Goal: Information Seeking & Learning: Learn about a topic

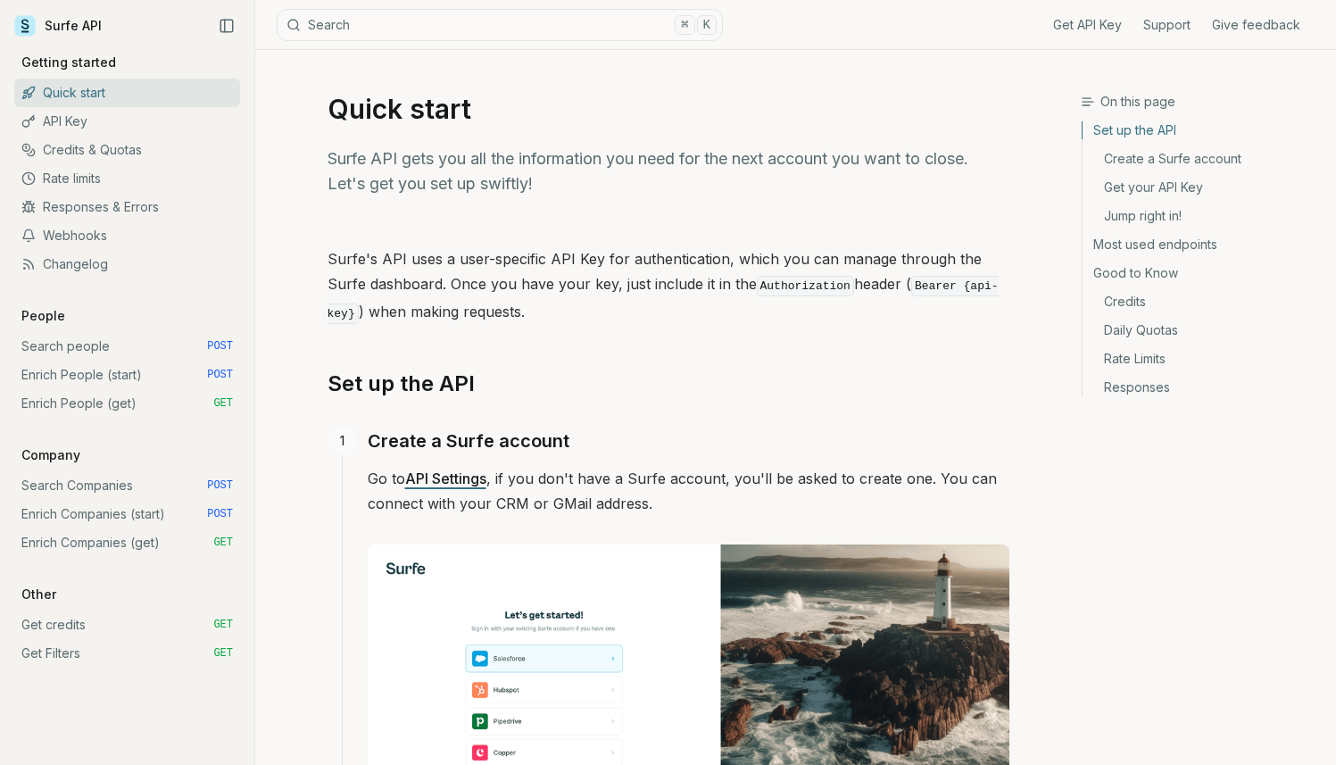
click at [119, 245] on link "Webhooks" at bounding box center [127, 235] width 226 height 29
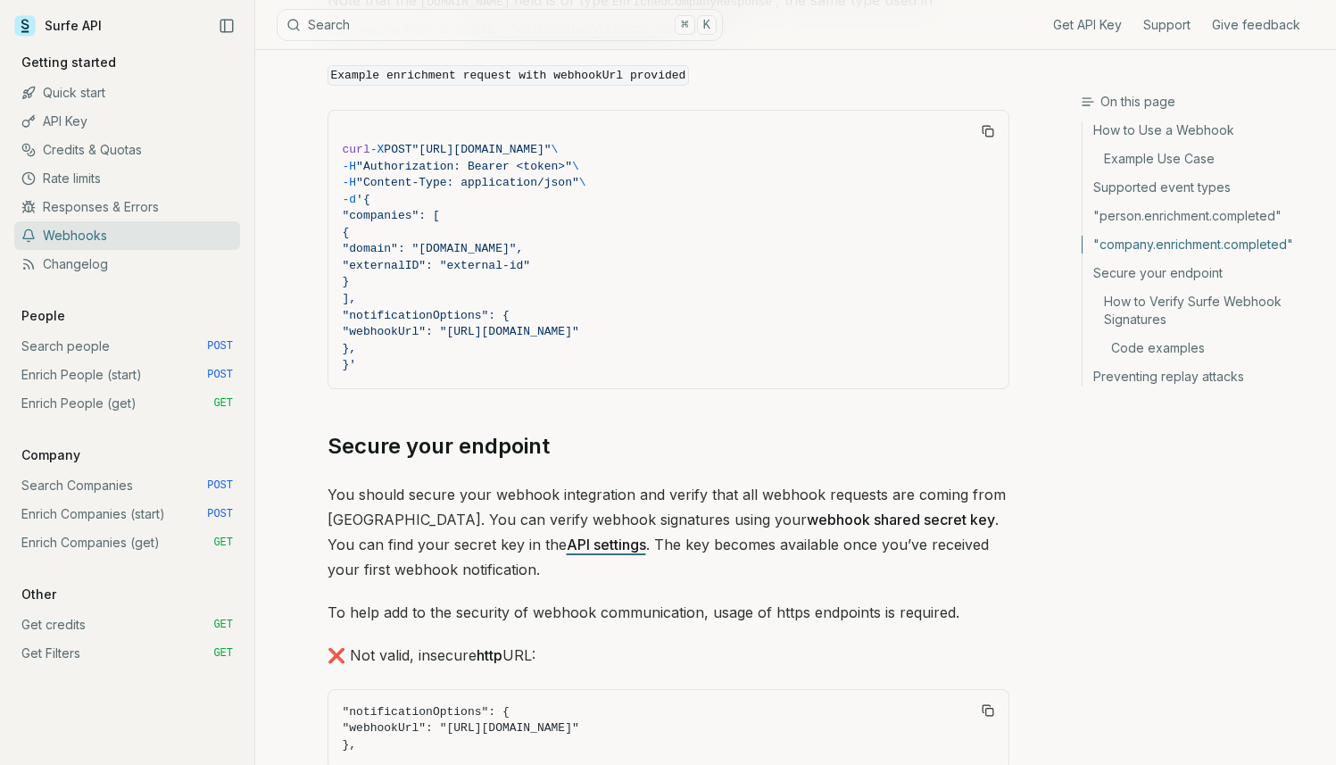
scroll to position [4265, 0]
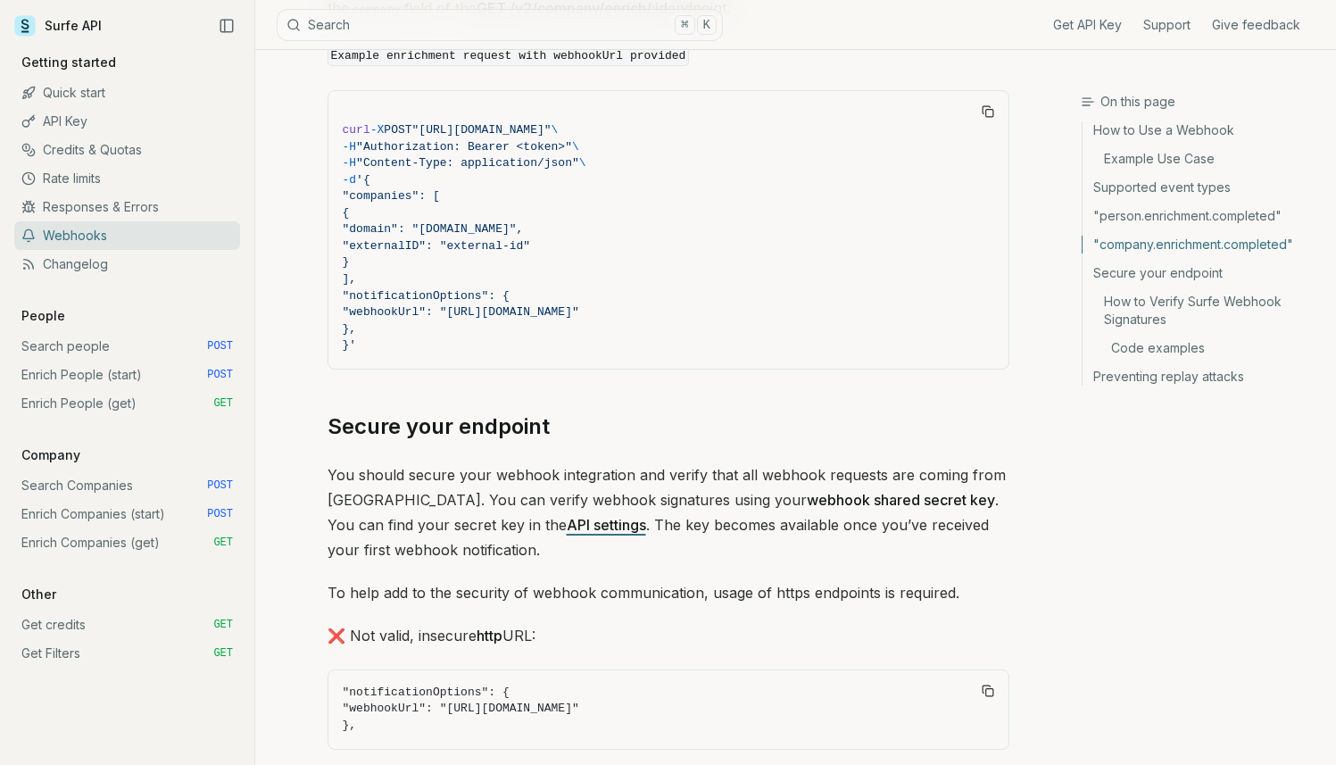
click at [560, 420] on icon "Link to section" at bounding box center [563, 426] width 12 height 12
click at [536, 412] on link "Secure your endpoint" at bounding box center [439, 426] width 222 height 29
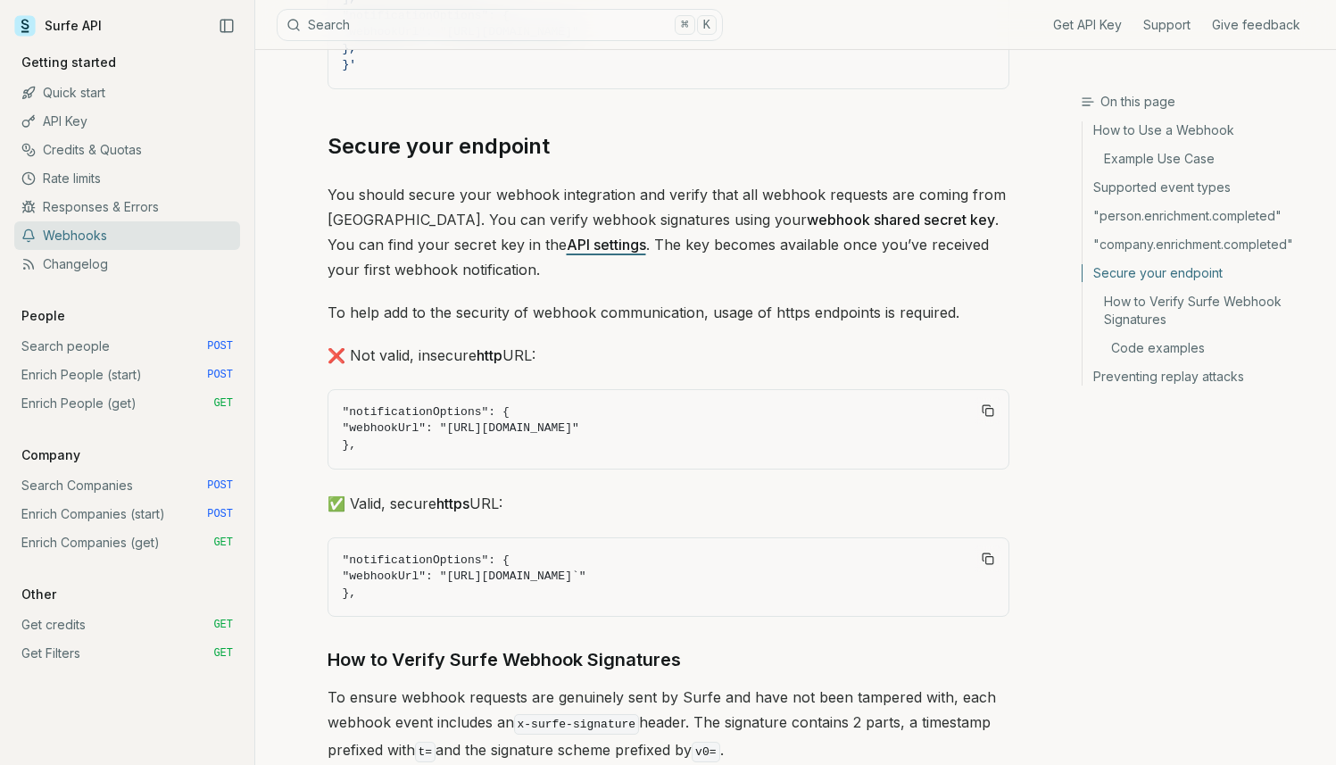
click at [120, 261] on link "Changelog" at bounding box center [127, 264] width 226 height 29
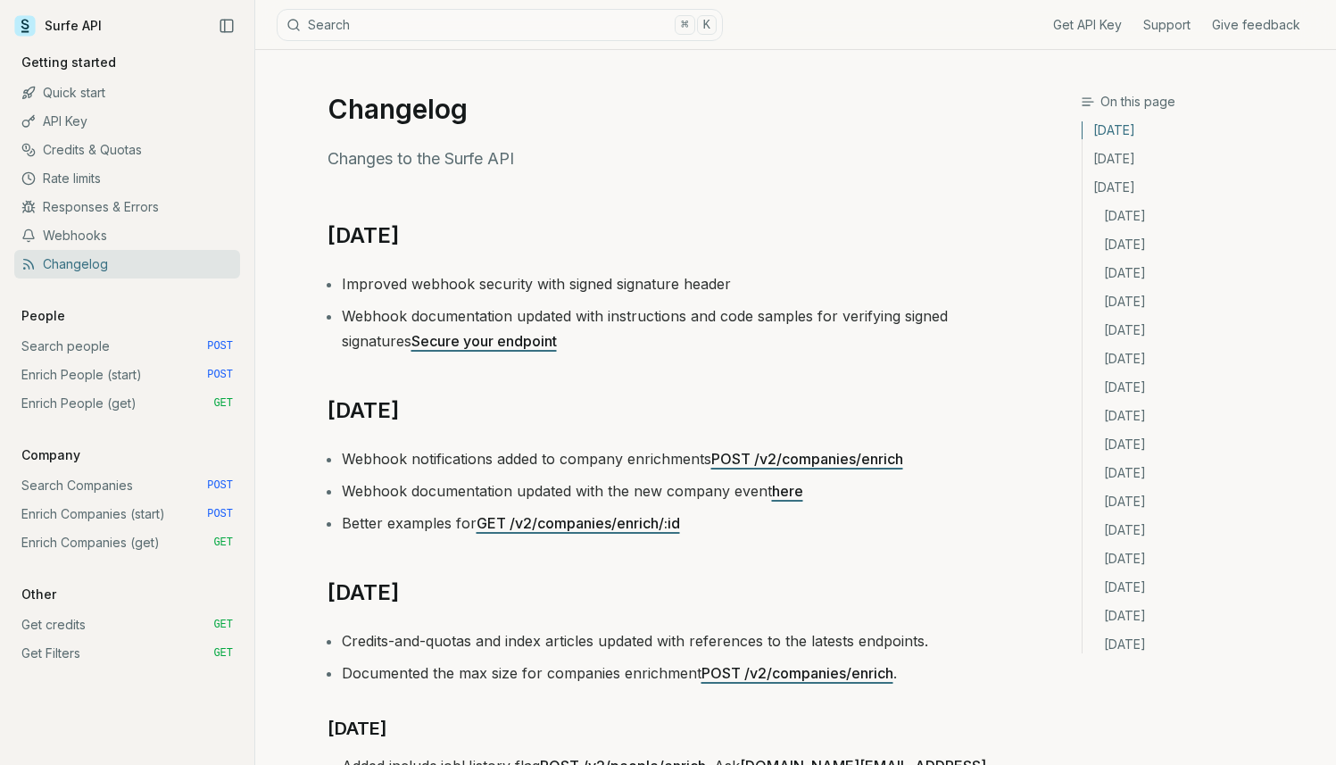
click at [485, 337] on link "Secure your endpoint" at bounding box center [484, 341] width 145 height 18
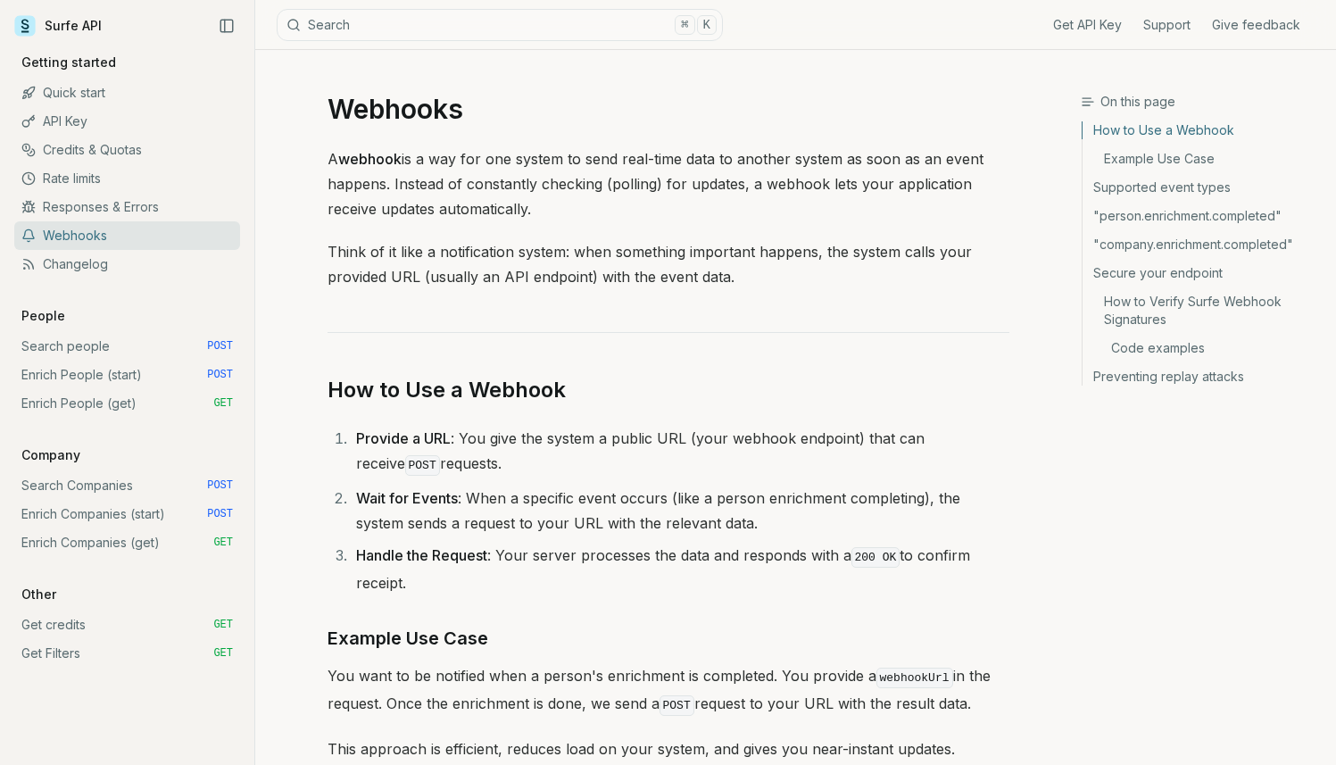
click at [116, 93] on link "Quick start" at bounding box center [127, 93] width 226 height 29
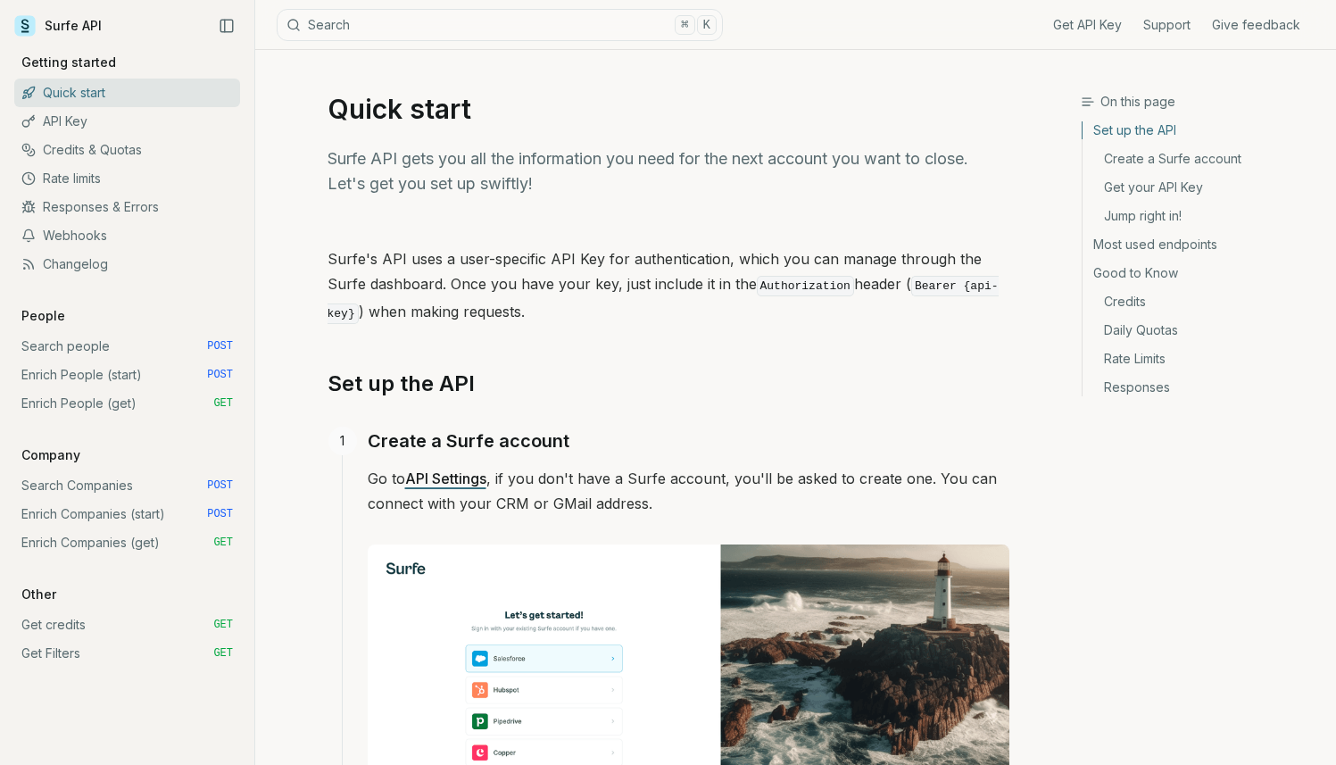
click at [113, 123] on link "API Key" at bounding box center [127, 121] width 226 height 29
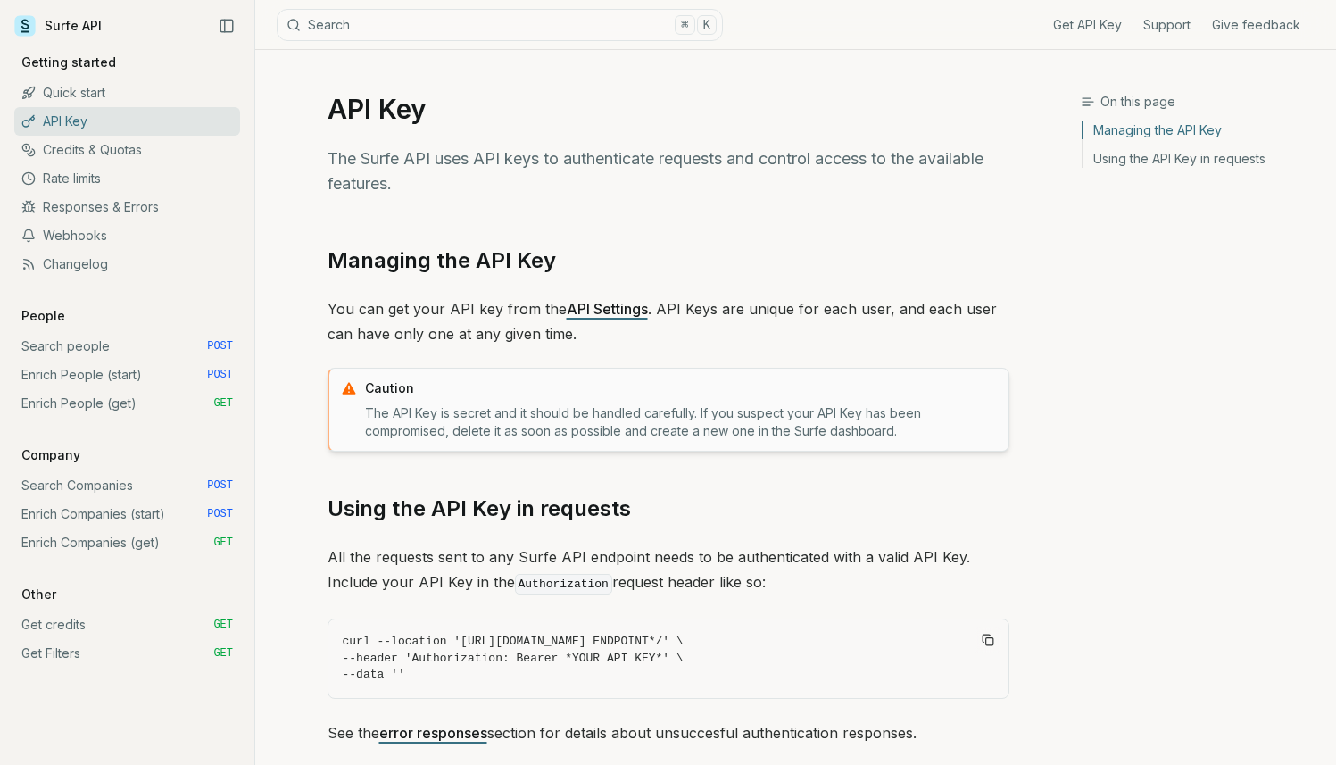
click at [113, 137] on link "Credits & Quotas" at bounding box center [127, 150] width 226 height 29
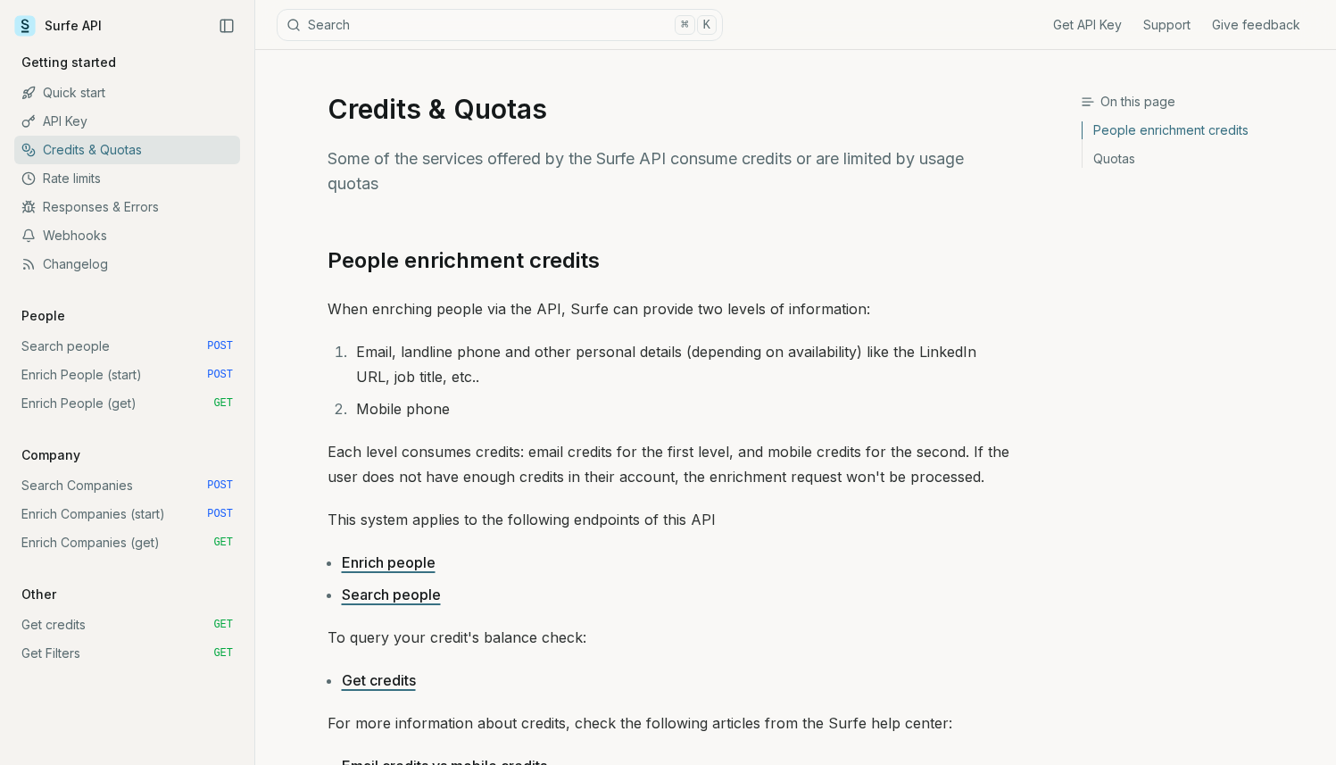
click at [119, 163] on link "Credits & Quotas" at bounding box center [127, 150] width 226 height 29
click at [124, 197] on link "Responses & Errors" at bounding box center [127, 207] width 226 height 29
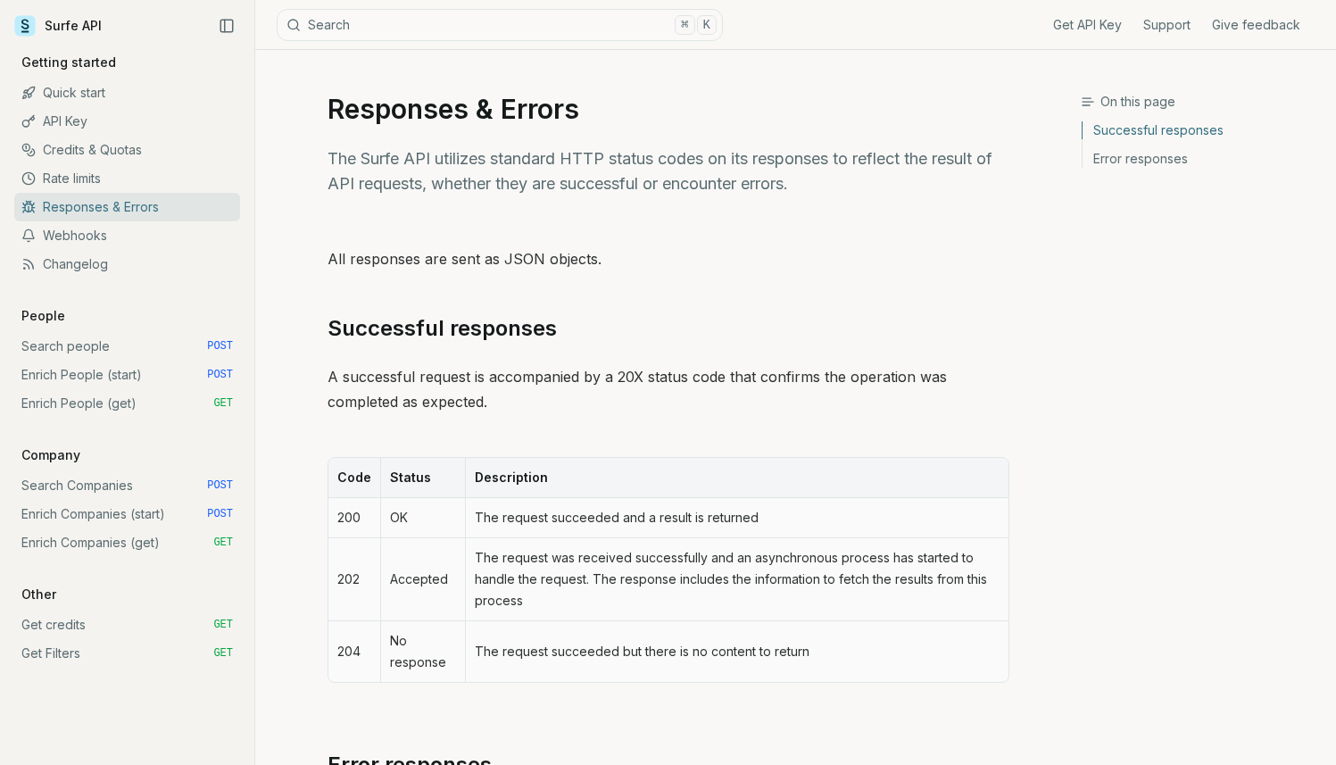
click at [134, 177] on link "Rate limits" at bounding box center [127, 178] width 226 height 29
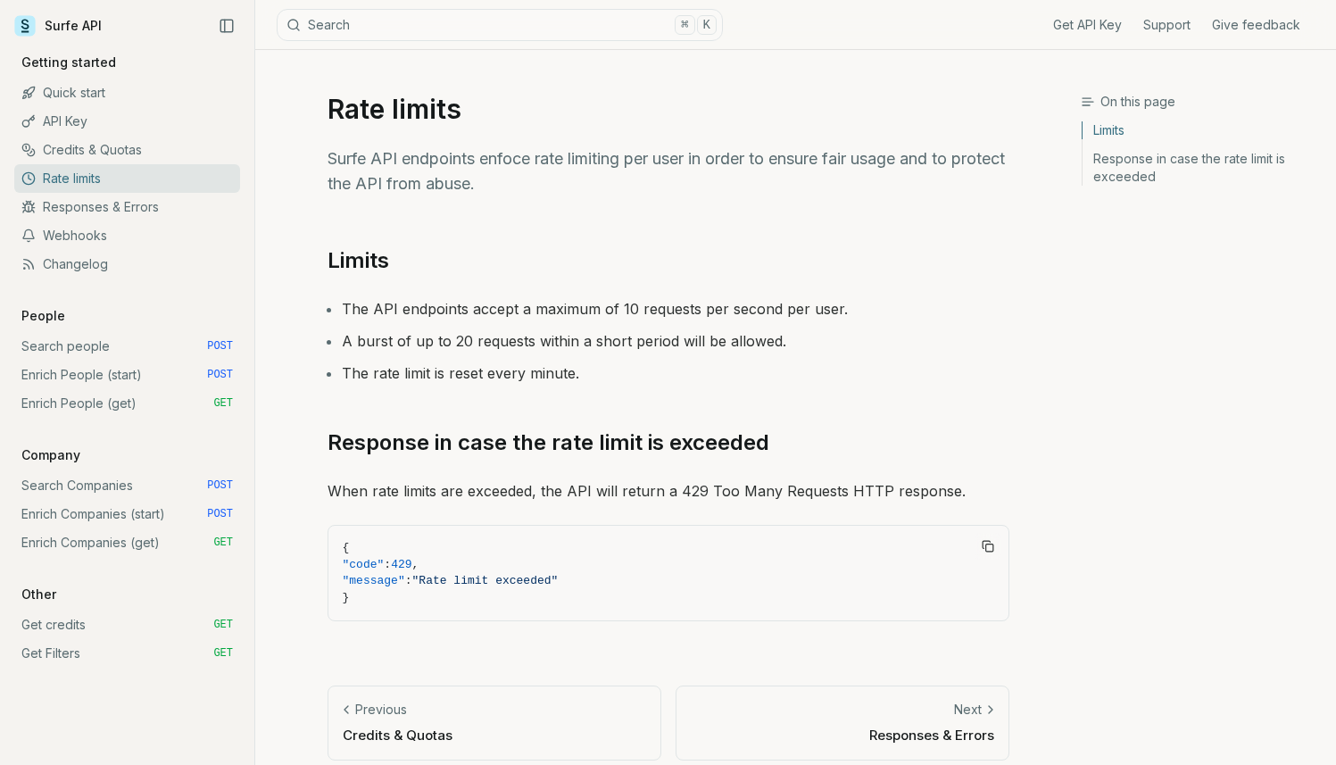
click at [135, 218] on link "Responses & Errors" at bounding box center [127, 207] width 226 height 29
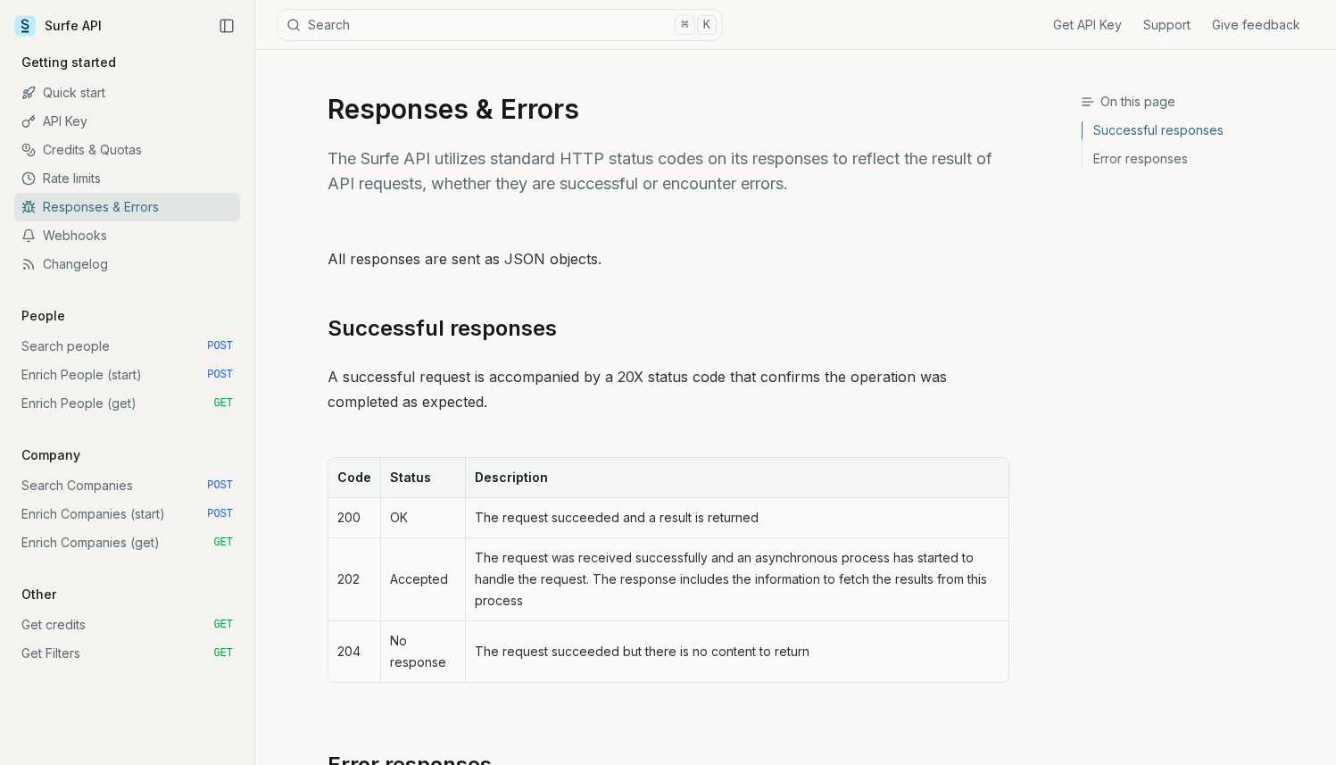
click at [136, 246] on link "Webhooks" at bounding box center [127, 235] width 226 height 29
